Goal: Task Accomplishment & Management: Manage account settings

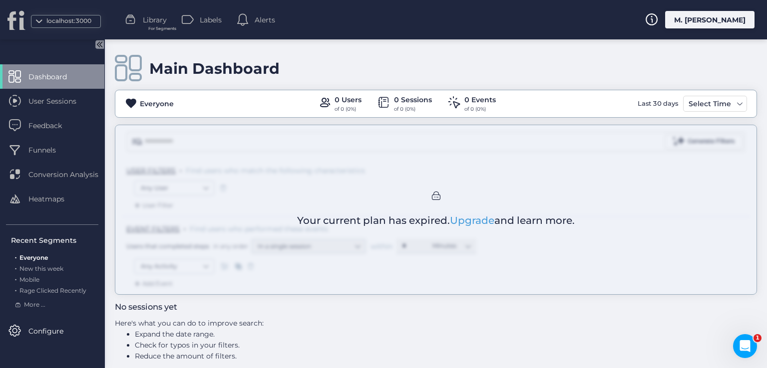
click at [724, 15] on div "M. [PERSON_NAME]" at bounding box center [709, 19] width 89 height 17
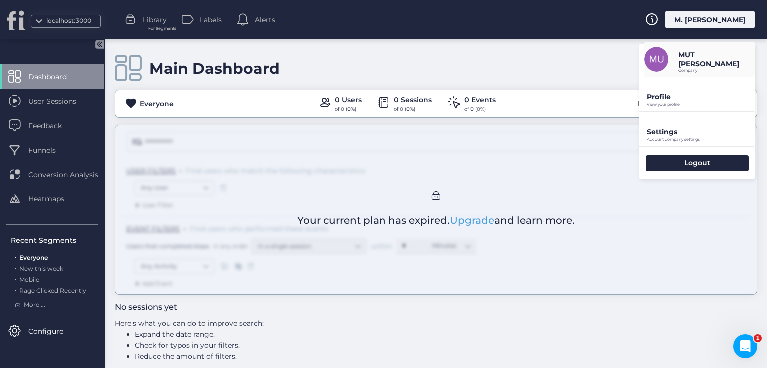
click at [669, 102] on p "View your profile" at bounding box center [701, 104] width 108 height 4
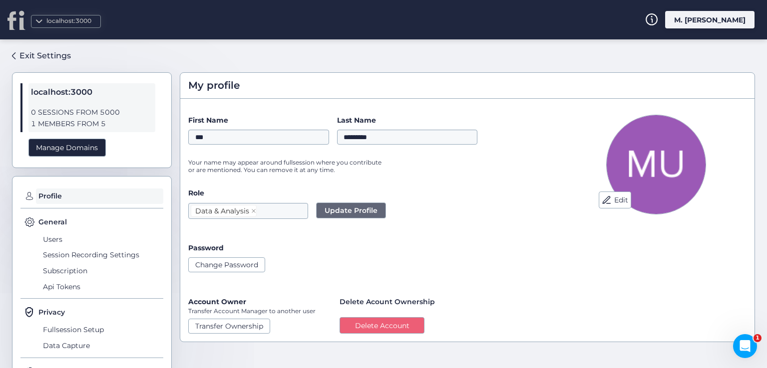
scroll to position [52, 0]
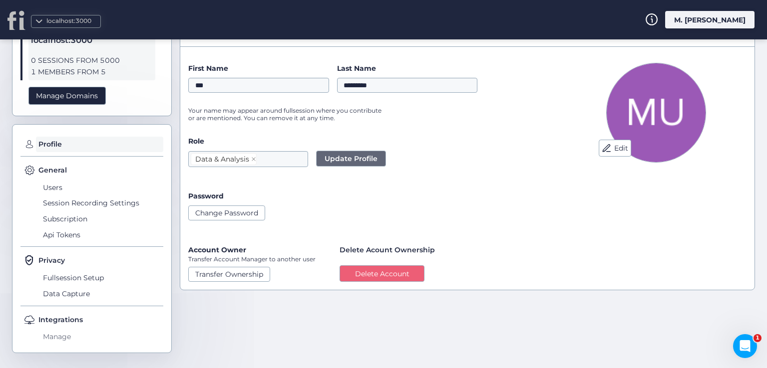
click at [70, 334] on span "Manage" at bounding box center [101, 338] width 123 height 16
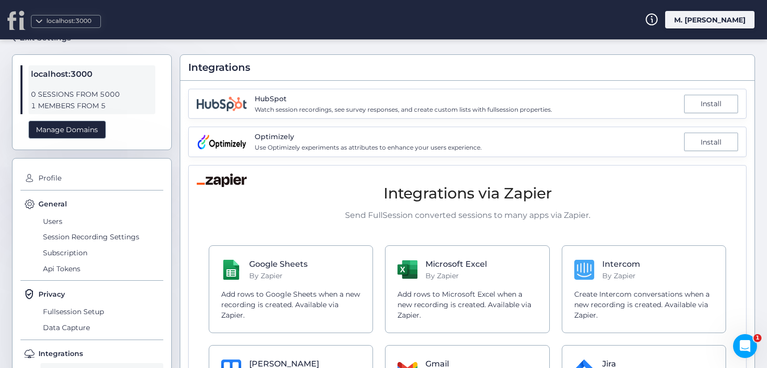
scroll to position [2, 0]
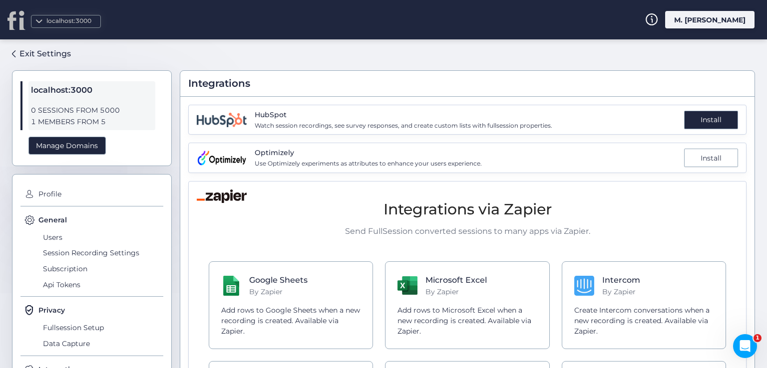
click at [689, 121] on div "Install" at bounding box center [711, 120] width 54 height 18
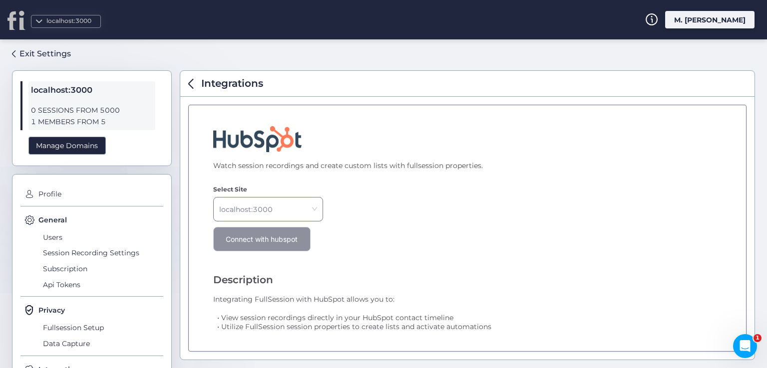
click at [257, 237] on span "Connect with hubspot" at bounding box center [262, 239] width 72 height 9
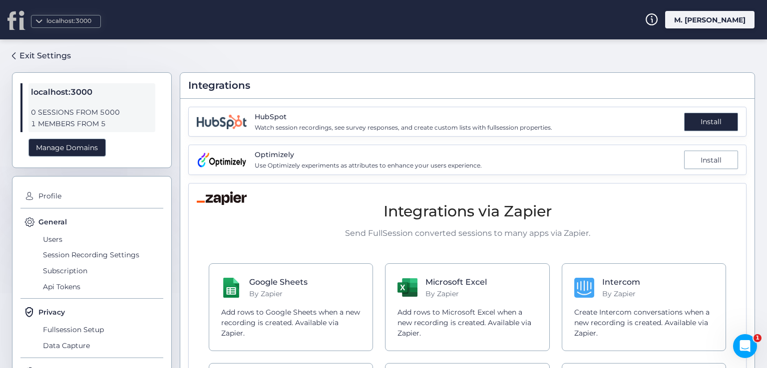
click at [687, 119] on div "Install" at bounding box center [711, 122] width 54 height 18
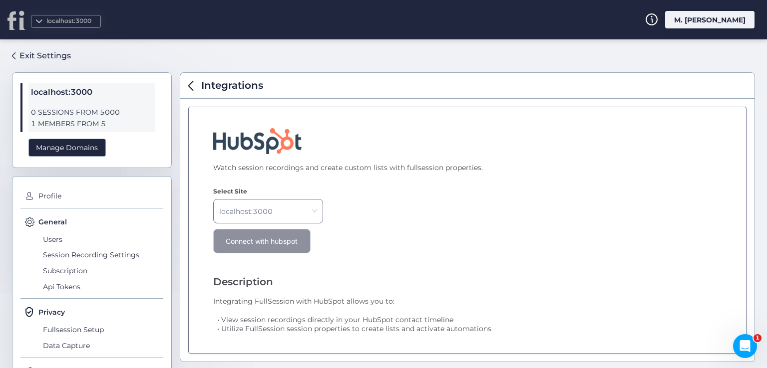
click at [281, 238] on span "Connect with hubspot" at bounding box center [262, 241] width 72 height 9
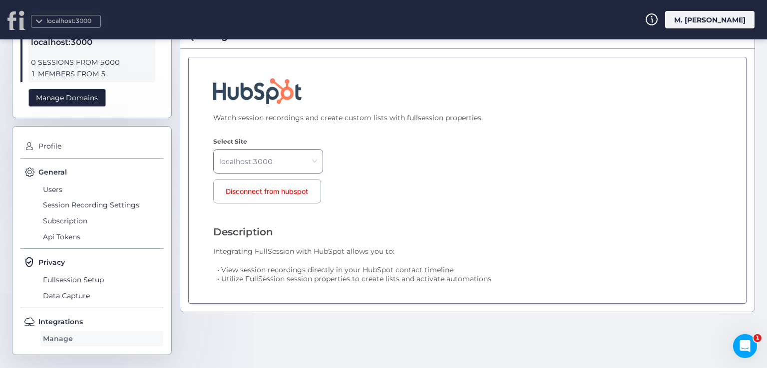
click at [64, 340] on span "Manage" at bounding box center [101, 340] width 123 height 16
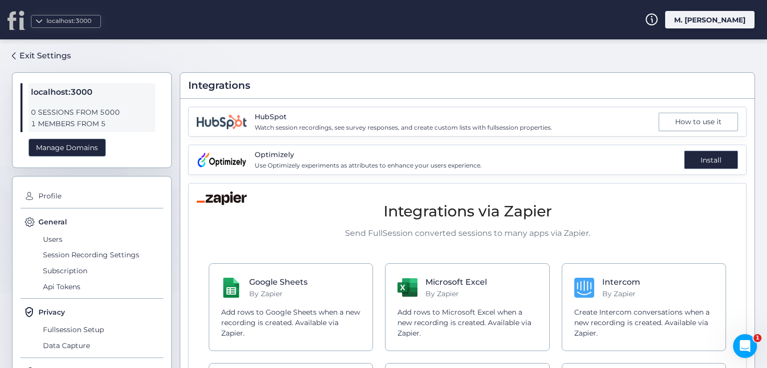
click at [703, 160] on div "Install" at bounding box center [711, 160] width 54 height 18
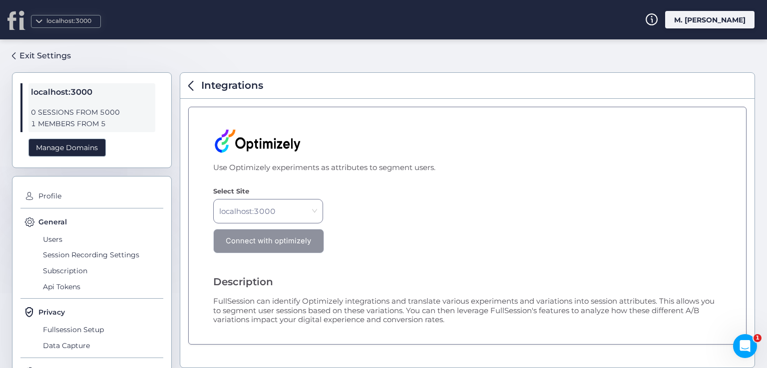
click at [285, 241] on span "Connect with optimizely" at bounding box center [268, 241] width 85 height 9
drag, startPoint x: 313, startPoint y: 146, endPoint x: 241, endPoint y: 138, distance: 71.8
click at [241, 138] on div "Use Optimizely experiments as attributes to segment users. Select Site localhos…" at bounding box center [467, 226] width 558 height 238
click at [436, 186] on div "Use Optimizely experiments as attributes to segment users. Select Site localhos…" at bounding box center [467, 226] width 558 height 238
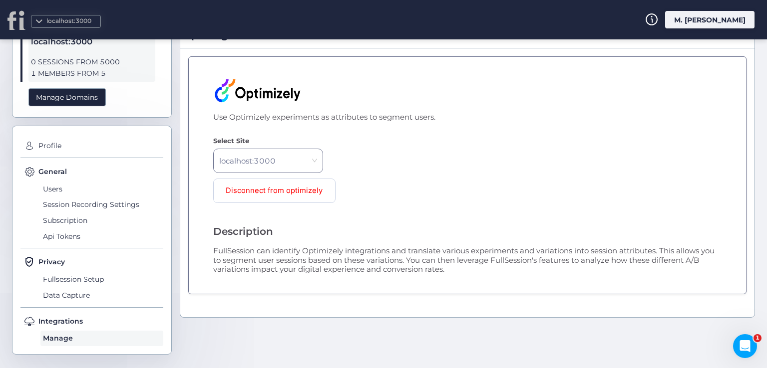
scroll to position [52, 0]
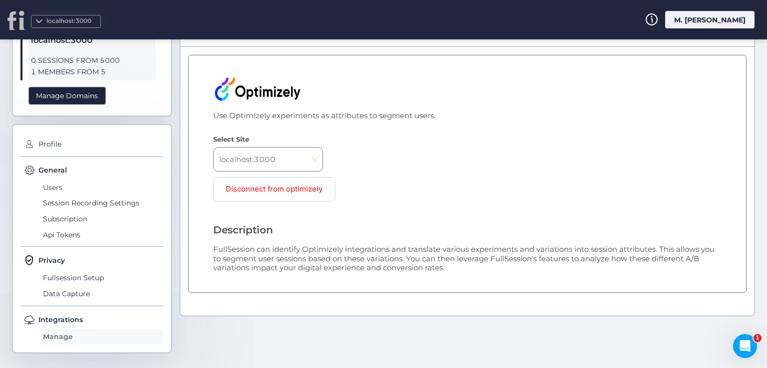
click at [58, 339] on span "Manage" at bounding box center [101, 338] width 123 height 16
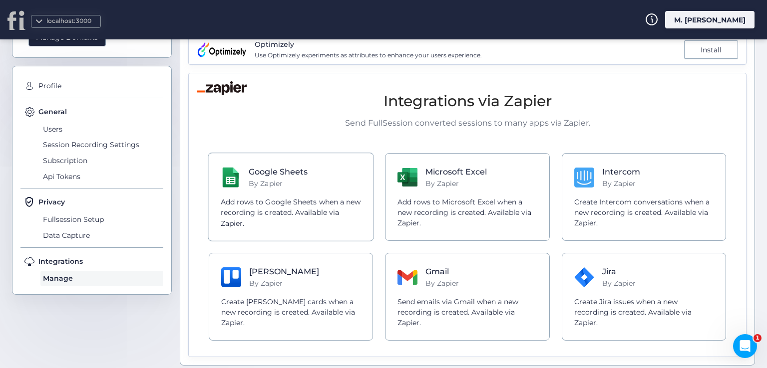
scroll to position [115, 0]
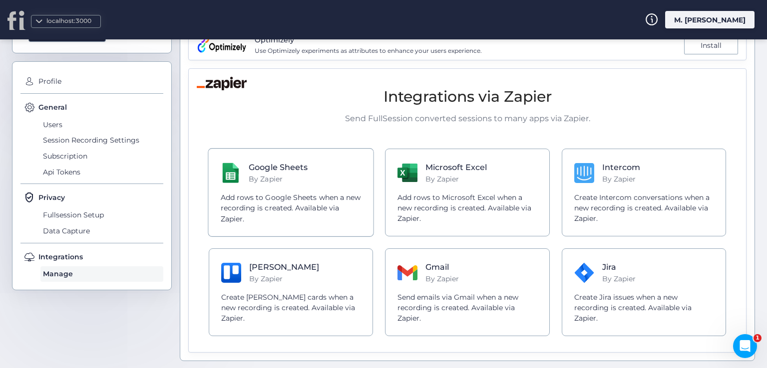
click at [332, 166] on div "Google Sheets By Zapier" at bounding box center [291, 173] width 141 height 24
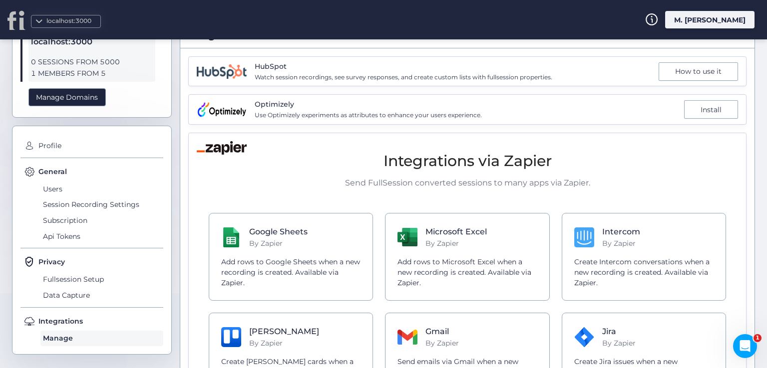
scroll to position [0, 0]
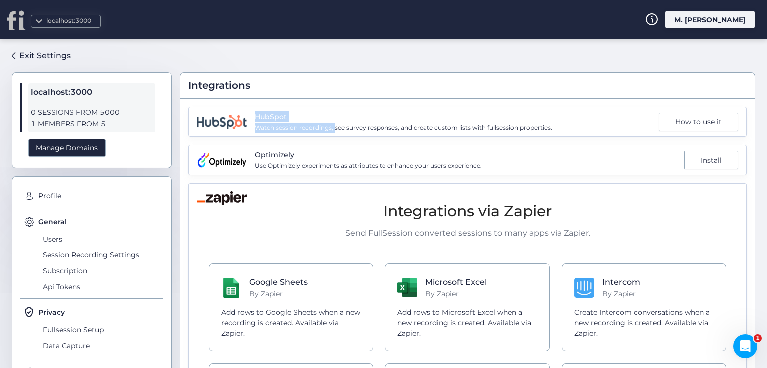
drag, startPoint x: 256, startPoint y: 121, endPoint x: 335, endPoint y: 130, distance: 79.4
click at [335, 130] on div "HubSpot Watch session recordings, see survey responses, and create custom lists…" at bounding box center [404, 121] width 298 height 21
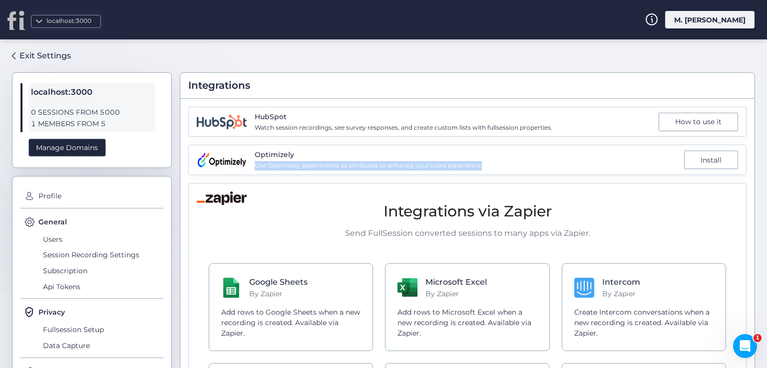
drag, startPoint x: 255, startPoint y: 169, endPoint x: 491, endPoint y: 169, distance: 236.7
click at [491, 169] on div "Optimizely Use Optimizely experiments as attributes to enhance your users exper…" at bounding box center [467, 160] width 558 height 30
click at [477, 166] on span "Use Optimizely experiments as attributes to enhance your users experience." at bounding box center [368, 165] width 227 height 9
drag, startPoint x: 486, startPoint y: 164, endPoint x: 257, endPoint y: 146, distance: 230.4
click at [252, 153] on div "Optimizely Use Optimizely experiments as attributes to enhance your users exper…" at bounding box center [467, 160] width 558 height 30
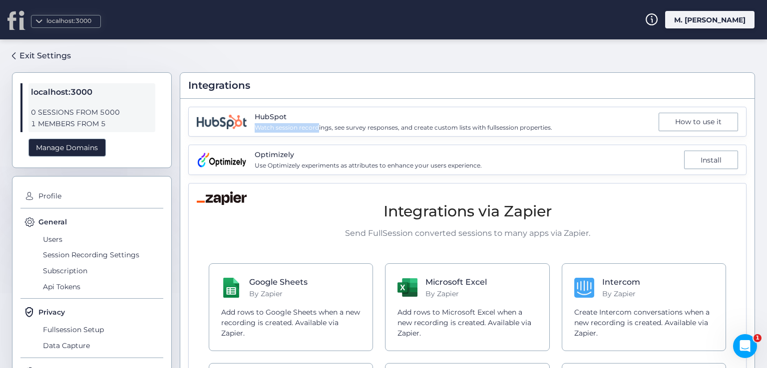
drag, startPoint x: 255, startPoint y: 124, endPoint x: 249, endPoint y: 119, distance: 7.8
click at [312, 125] on span "Watch session recordings, see survey responses, and create custom lists with fu…" at bounding box center [404, 127] width 298 height 9
drag, startPoint x: 250, startPoint y: 162, endPoint x: 386, endPoint y: 169, distance: 136.0
click at [386, 169] on div "Optimizely Use Optimizely experiments as attributes to enhance your users exper…" at bounding box center [467, 160] width 558 height 30
click at [499, 162] on div "Optimizely Use Optimizely experiments as attributes to enhance your users exper…" at bounding box center [467, 160] width 558 height 30
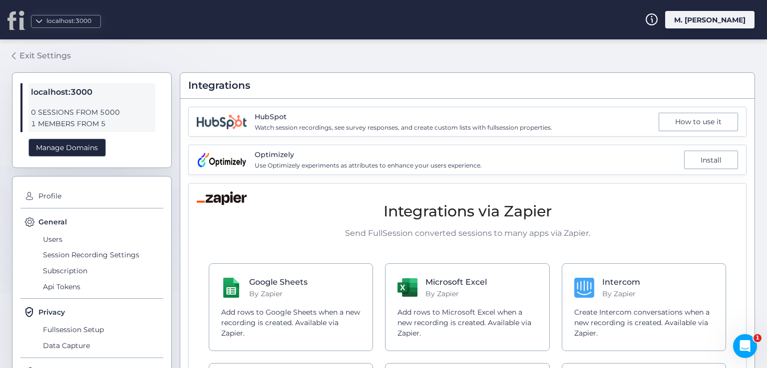
click at [54, 57] on div "Exit Settings" at bounding box center [44, 55] width 51 height 12
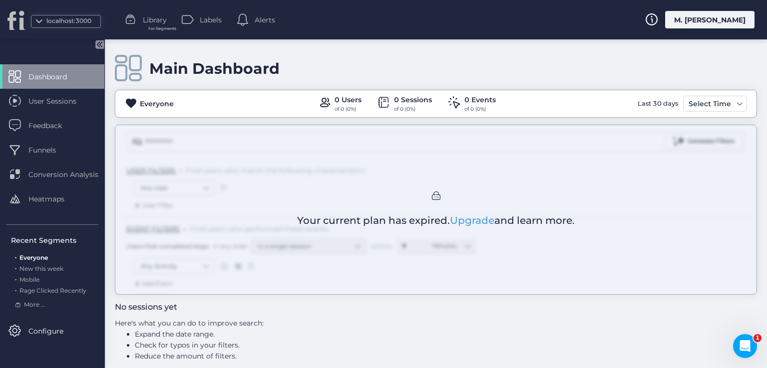
click at [53, 107] on div "User Sessions" at bounding box center [52, 101] width 104 height 24
click at [42, 128] on span "Feedback" at bounding box center [52, 125] width 48 height 11
click at [40, 149] on span "Funnels" at bounding box center [49, 150] width 42 height 11
click at [46, 166] on div "Conversion Analysis" at bounding box center [52, 174] width 104 height 24
click at [52, 185] on div "Conversion Analysis" at bounding box center [52, 174] width 104 height 24
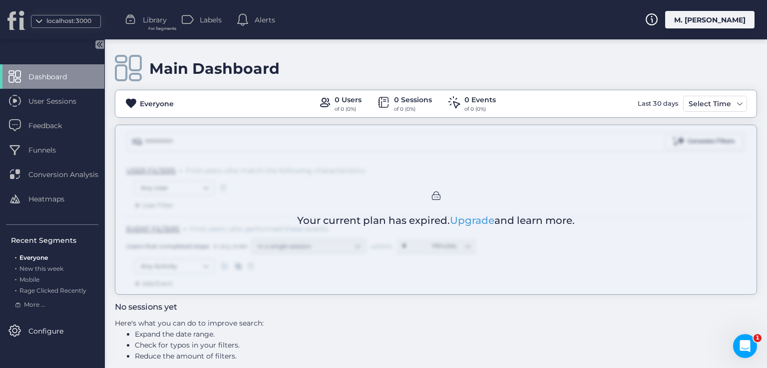
click at [55, 209] on div "Heatmaps" at bounding box center [52, 199] width 104 height 24
click at [46, 270] on span "New this week" at bounding box center [41, 268] width 44 height 7
click at [34, 261] on span "Everyone" at bounding box center [33, 257] width 28 height 7
click at [35, 280] on span "Mobile" at bounding box center [29, 279] width 20 height 7
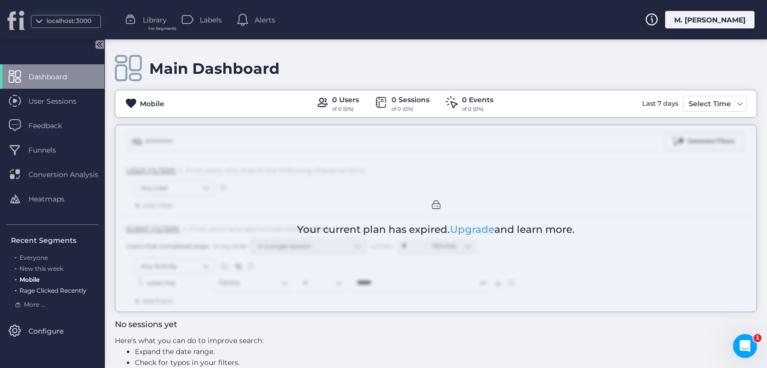
click at [37, 292] on span "Rage Clicked Recently" at bounding box center [52, 290] width 67 height 7
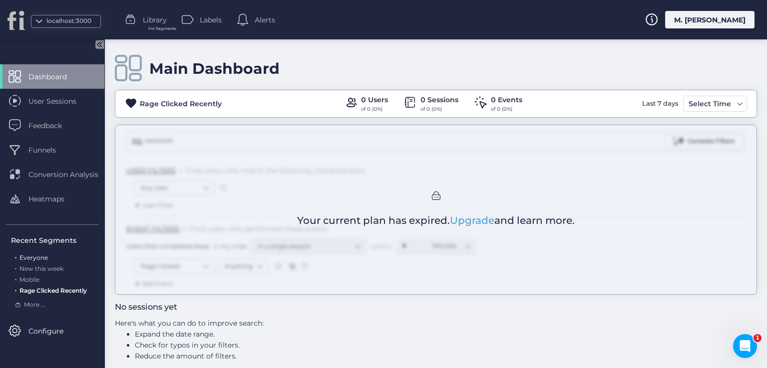
click at [41, 258] on span "Everyone" at bounding box center [33, 257] width 28 height 7
click at [146, 25] on span "Library" at bounding box center [155, 19] width 24 height 11
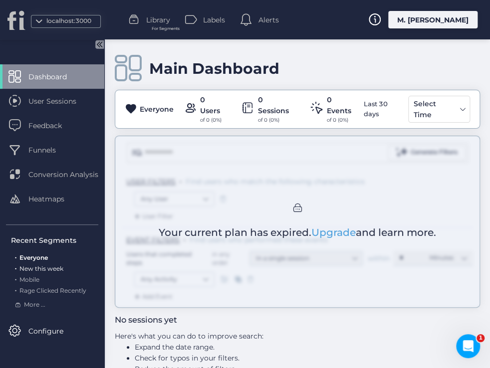
click at [25, 268] on span "New this week" at bounding box center [41, 268] width 44 height 7
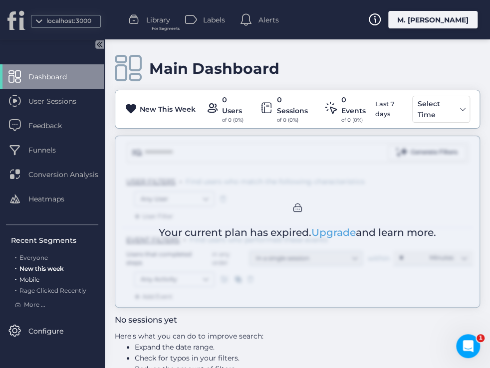
click at [28, 284] on div ". Mobile" at bounding box center [54, 280] width 87 height 9
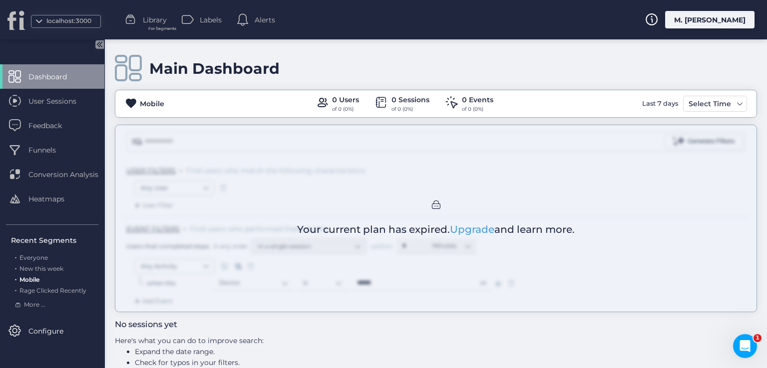
drag, startPoint x: 327, startPoint y: 95, endPoint x: 501, endPoint y: 96, distance: 174.3
click at [501, 96] on div "Main Dashboard Mobile 0 Users of 0 (0%) 0 Sessions of 0 (0%) 0 Events of 0 (0%)…" at bounding box center [436, 203] width 662 height 329
drag, startPoint x: 497, startPoint y: 111, endPoint x: 431, endPoint y: 110, distance: 65.9
click at [431, 110] on div "Main Dashboard Mobile 0 Users of 0 (0%) 0 Sessions of 0 (0%) 0 Events of 0 (0%)…" at bounding box center [436, 203] width 662 height 329
click at [721, 97] on div "Main Dashboard Mobile 0 Users of 0 (0%) 0 Sessions of 0 (0%) 0 Events of 0 (0%)…" at bounding box center [436, 203] width 662 height 329
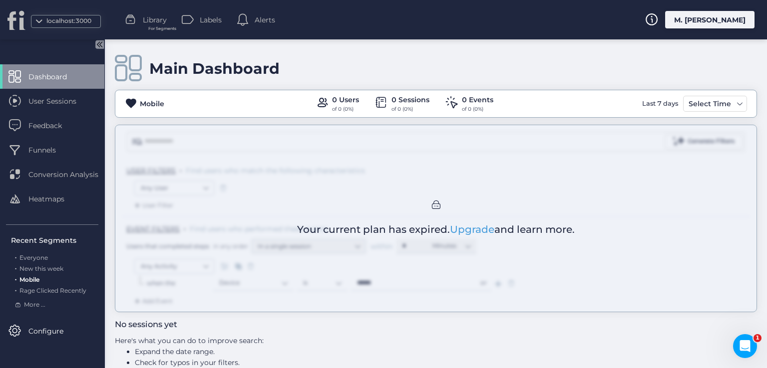
click at [719, 101] on div "Main Dashboard Mobile 0 Users of 0 (0%) 0 Sessions of 0 (0%) 0 Events of 0 (0%)…" at bounding box center [436, 203] width 662 height 329
click at [718, 111] on div "Main Dashboard Mobile 0 Users of 0 (0%) 0 Sessions of 0 (0%) 0 Events of 0 (0%)…" at bounding box center [436, 203] width 662 height 329
click at [718, 110] on div "Main Dashboard Mobile 0 Users of 0 (0%) 0 Sessions of 0 (0%) 0 Events of 0 (0%)…" at bounding box center [436, 203] width 662 height 329
click at [723, 104] on div "Main Dashboard Mobile 0 Users of 0 (0%) 0 Sessions of 0 (0%) 0 Events of 0 (0%)…" at bounding box center [436, 203] width 662 height 329
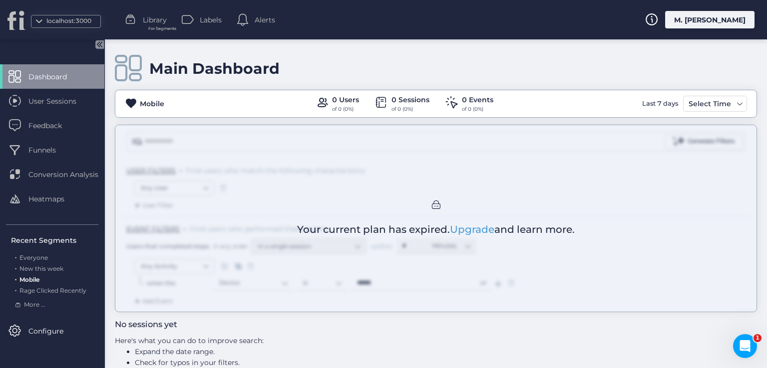
click at [736, 103] on div "Main Dashboard Mobile 0 Users of 0 (0%) 0 Sessions of 0 (0%) 0 Events of 0 (0%)…" at bounding box center [436, 203] width 662 height 329
click at [739, 103] on div "Main Dashboard Mobile 0 Users of 0 (0%) 0 Sessions of 0 (0%) 0 Events of 0 (0%)…" at bounding box center [436, 203] width 662 height 329
drag, startPoint x: 739, startPoint y: 103, endPoint x: 708, endPoint y: 112, distance: 33.2
click at [737, 104] on div "Main Dashboard Mobile 0 Users of 0 (0%) 0 Sessions of 0 (0%) 0 Events of 0 (0%)…" at bounding box center [436, 203] width 662 height 329
click at [708, 112] on div "Main Dashboard Mobile 0 Users of 0 (0%) 0 Sessions of 0 (0%) 0 Events of 0 (0%)…" at bounding box center [436, 203] width 662 height 329
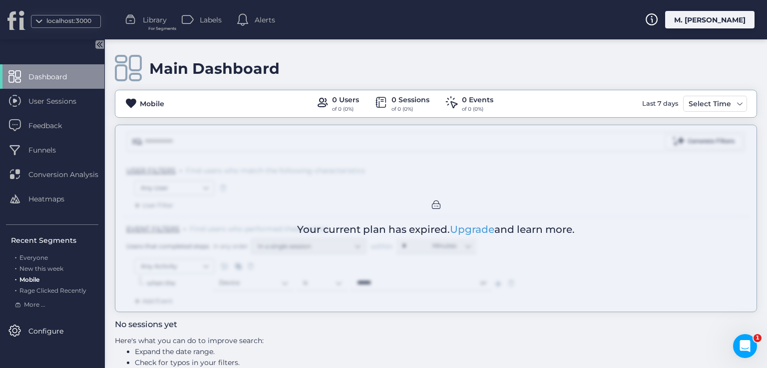
drag, startPoint x: 707, startPoint y: 108, endPoint x: 598, endPoint y: 108, distance: 108.8
click at [706, 107] on div "Main Dashboard Mobile 0 Users of 0 (0%) 0 Sessions of 0 (0%) 0 Events of 0 (0%)…" at bounding box center [436, 203] width 662 height 329
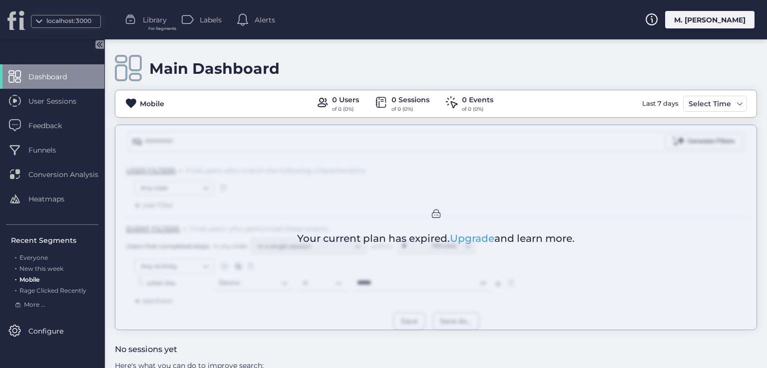
click at [725, 103] on div "Main Dashboard Mobile 0 Users of 0 (0%) 0 Sessions of 0 (0%) 0 Events of 0 (0%)…" at bounding box center [436, 203] width 662 height 329
drag, startPoint x: 152, startPoint y: 104, endPoint x: 519, endPoint y: 105, distance: 367.5
click at [164, 106] on div "Main Dashboard Mobile 0 Users of 0 (0%) 0 Sessions of 0 (0%) 0 Events of 0 (0%)…" at bounding box center [436, 203] width 662 height 329
click at [718, 108] on div "Main Dashboard Mobile 0 Users of 0 (0%) 0 Sessions of 0 (0%) 0 Events of 0 (0%)…" at bounding box center [436, 203] width 662 height 329
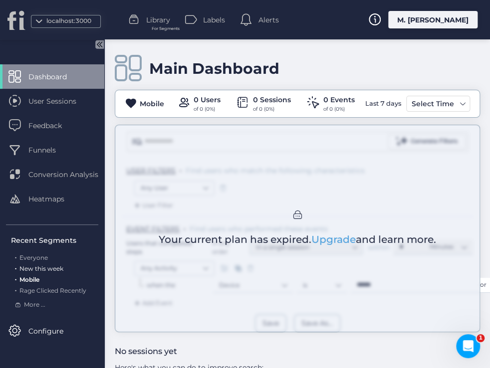
click at [35, 268] on span "New this week" at bounding box center [41, 268] width 44 height 7
